Goal: Navigation & Orientation: Find specific page/section

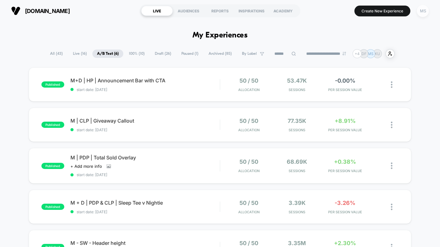
click at [420, 12] on div "MS" at bounding box center [423, 11] width 12 height 12
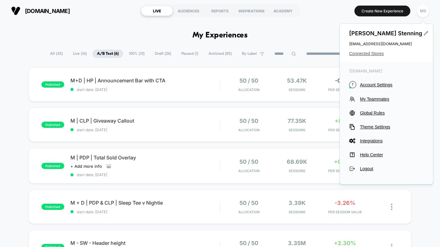
click at [369, 55] on span "Connected Stores" at bounding box center [386, 53] width 74 height 5
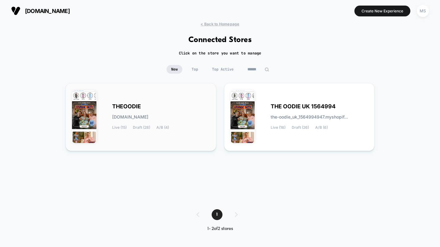
click at [161, 103] on div "[PERSON_NAME][DOMAIN_NAME] Live (15) Draft (28) A/B (4)" at bounding box center [141, 116] width 138 height 55
